Goal: Register for event/course

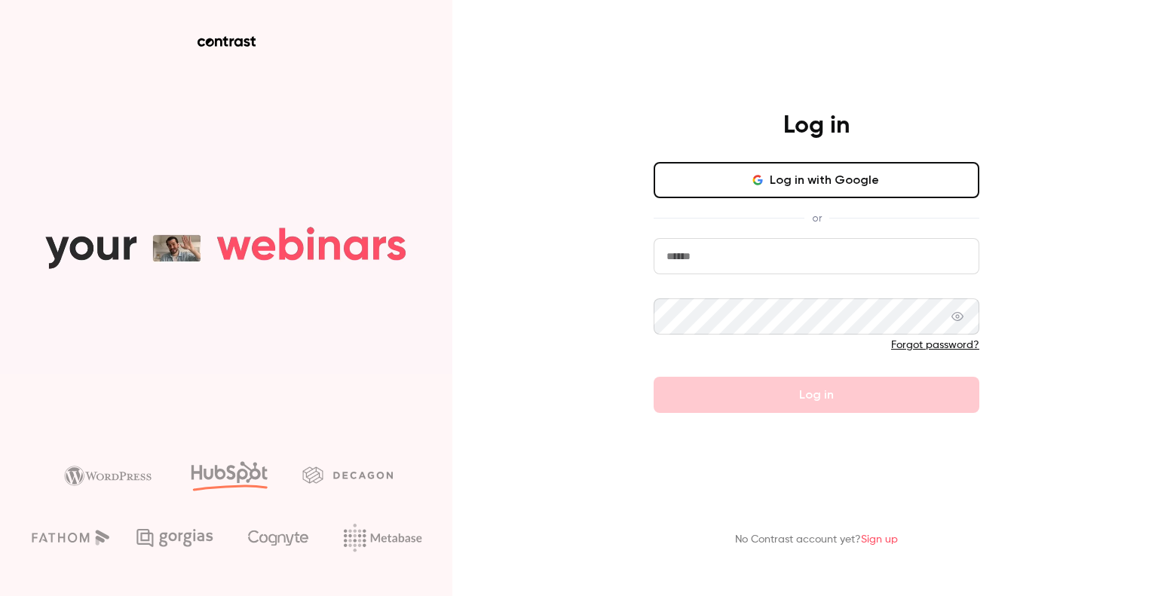
click at [720, 183] on button "Log in with Google" at bounding box center [817, 180] width 326 height 36
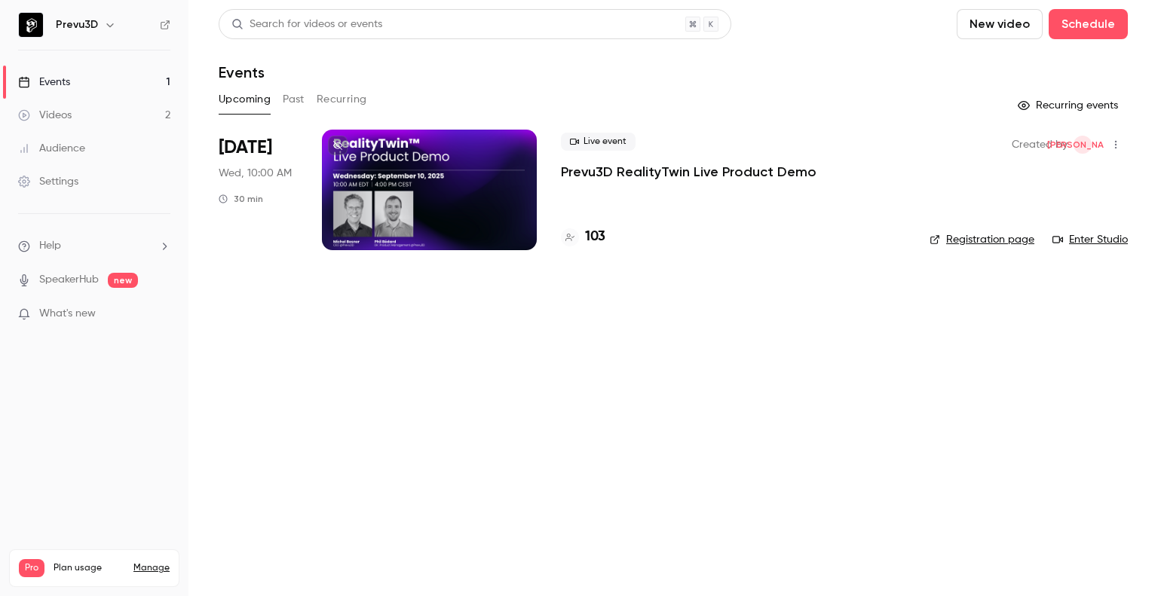
click at [627, 446] on main "Search for videos or events New video Schedule Events Upcoming Past Recurring R…" at bounding box center [674, 298] width 970 height 596
click at [619, 174] on p "Prevu3D RealityTwin Live Product Demo" at bounding box center [689, 172] width 256 height 18
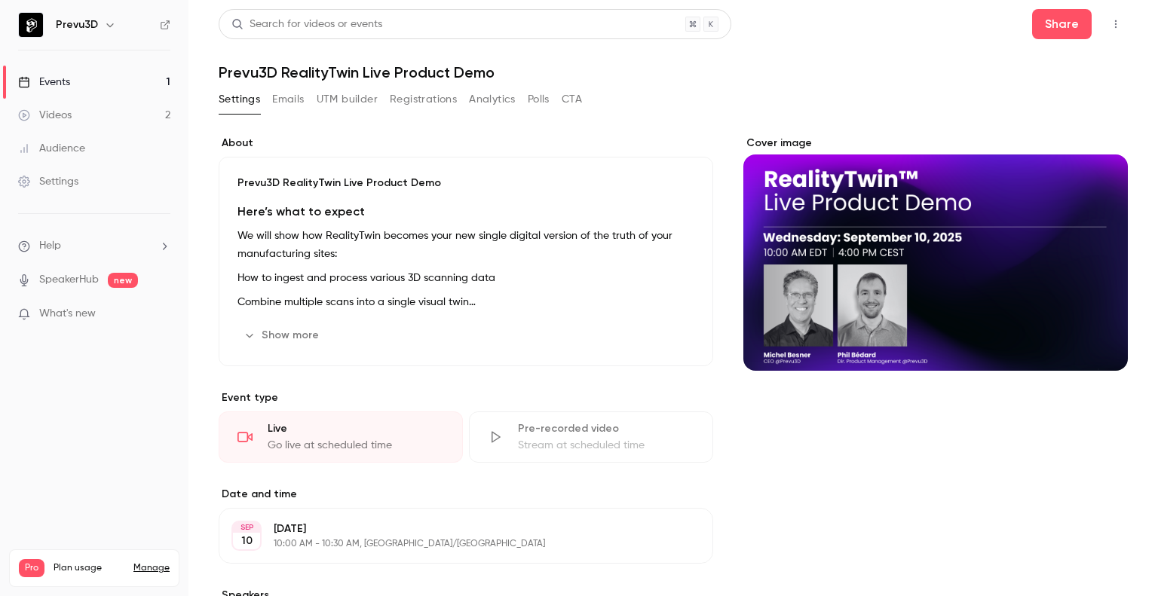
click at [428, 95] on button "Registrations" at bounding box center [423, 99] width 67 height 24
